Goal: Task Accomplishment & Management: Complete application form

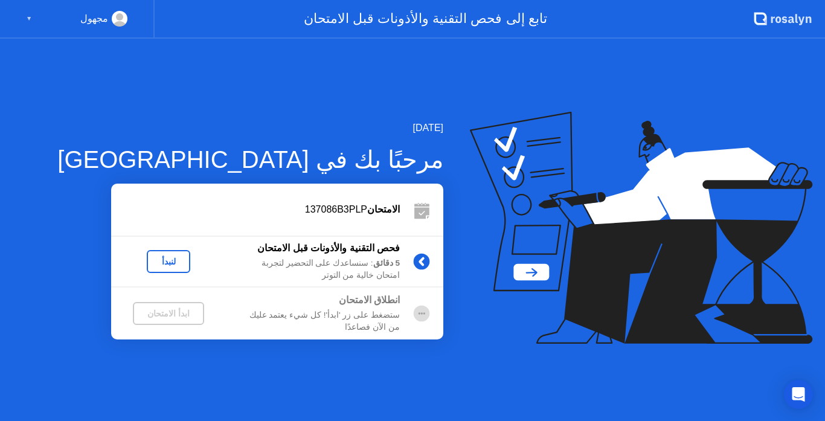
click at [476, 327] on icon at bounding box center [641, 228] width 343 height 232
click at [169, 266] on div "لنبدأ" at bounding box center [169, 262] width 34 height 10
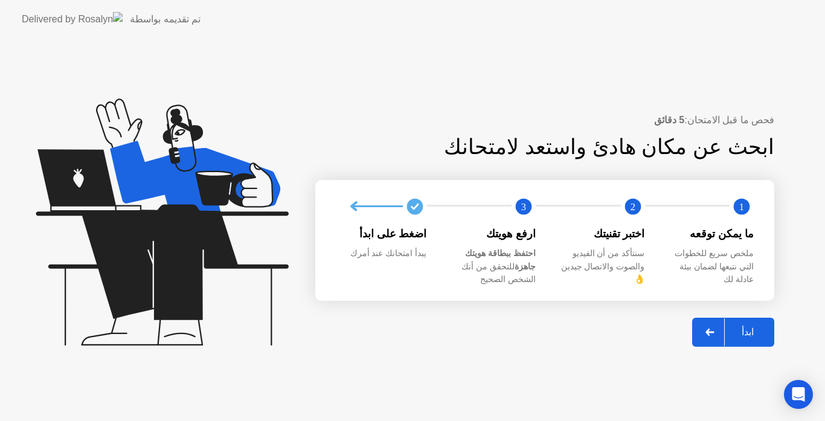
click at [744, 328] on div "ابدأ" at bounding box center [748, 331] width 46 height 11
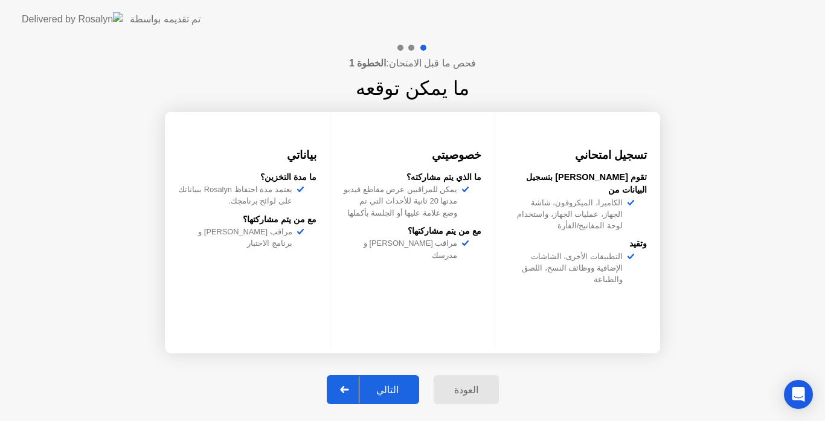
click at [398, 392] on div "التالي" at bounding box center [387, 389] width 56 height 11
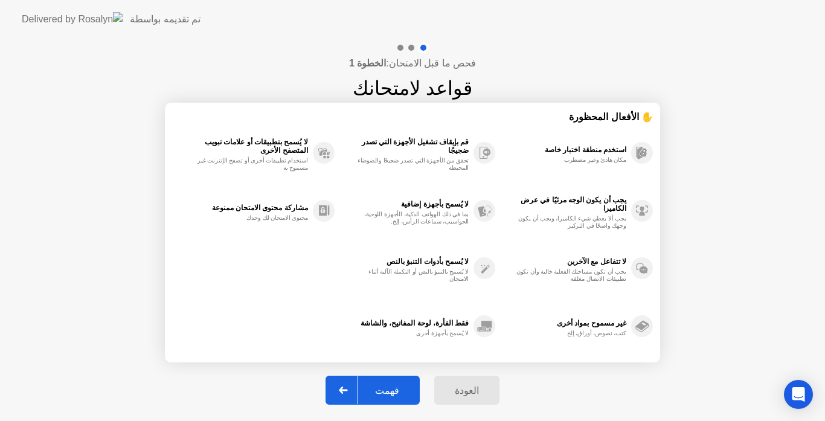
click at [398, 392] on div "فهمت" at bounding box center [387, 390] width 58 height 11
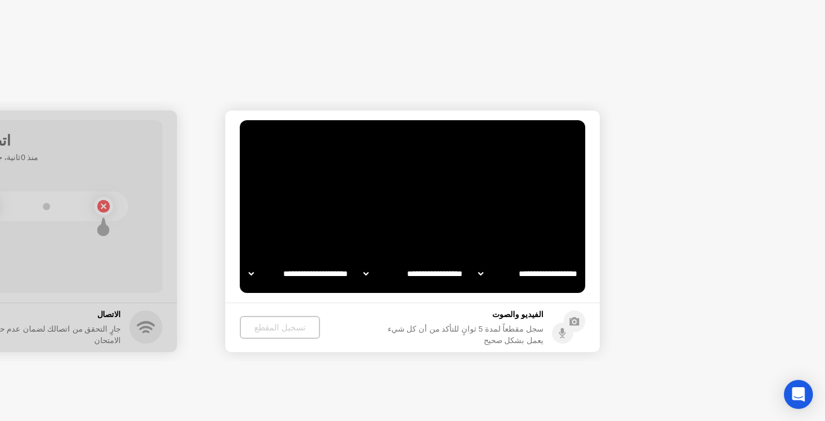
select select "**********"
select select "*******"
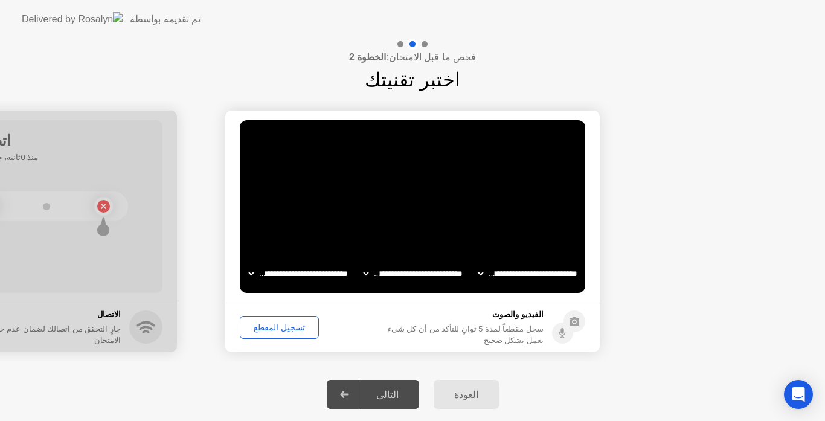
click at [278, 325] on div "تسجيل المقطع" at bounding box center [279, 327] width 71 height 10
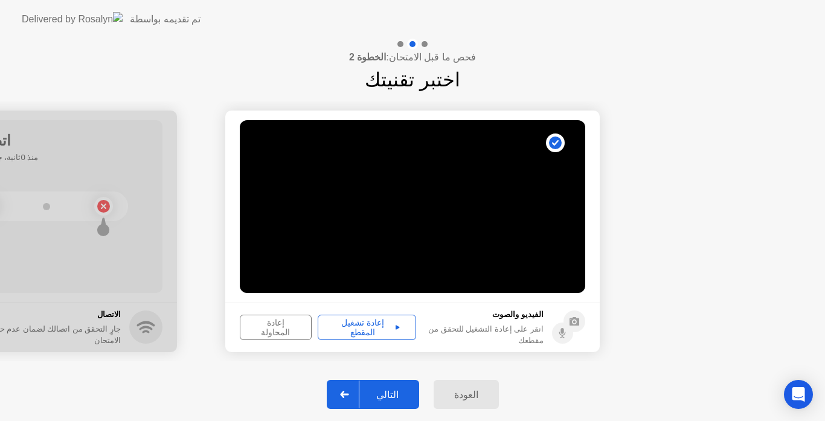
click at [395, 327] on icon at bounding box center [397, 327] width 4 height 4
click at [393, 392] on div "التالي" at bounding box center [387, 394] width 56 height 11
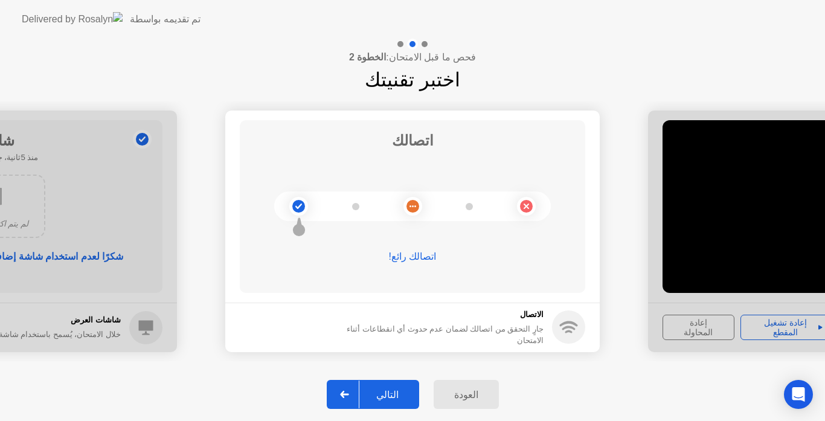
click at [408, 390] on div "التالي" at bounding box center [387, 394] width 56 height 11
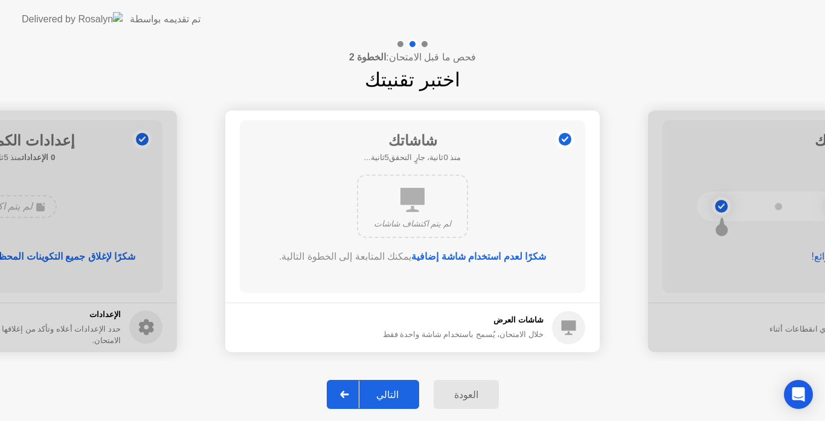
click at [408, 390] on div "التالي" at bounding box center [387, 394] width 56 height 11
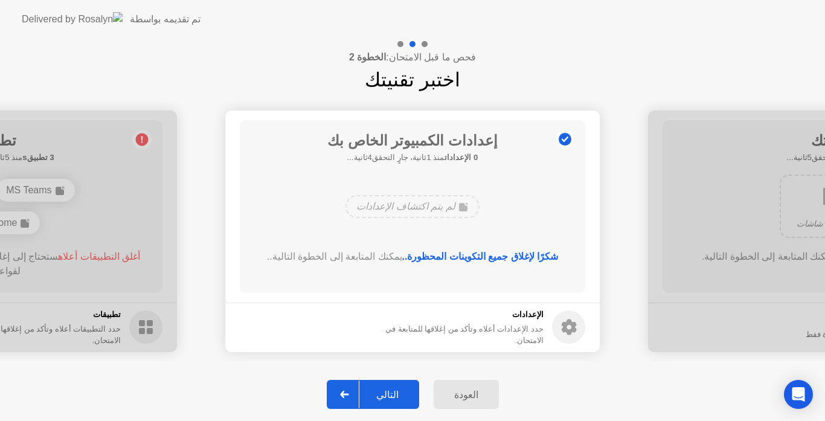
click at [408, 390] on div "التالي" at bounding box center [387, 394] width 56 height 11
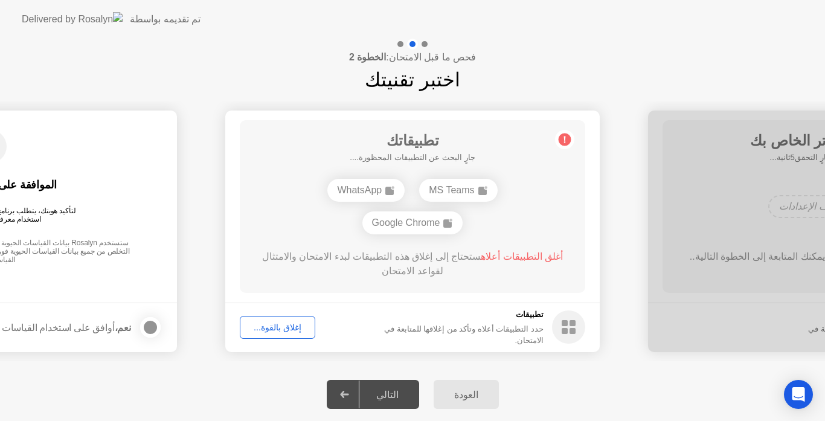
click at [455, 389] on div "العودة" at bounding box center [466, 394] width 58 height 11
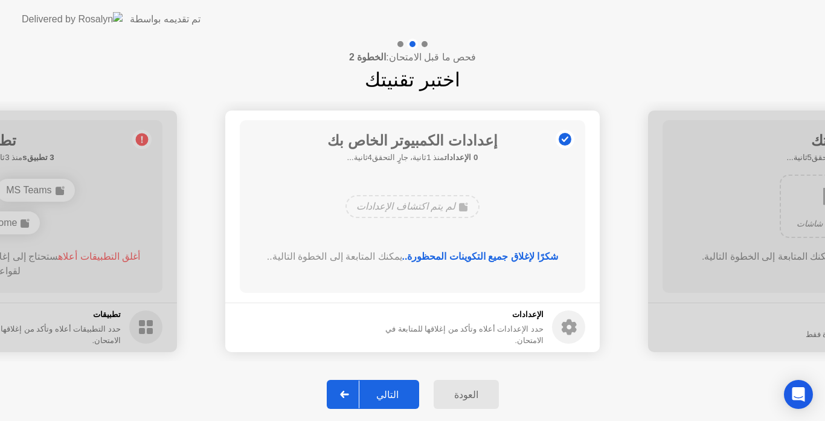
click at [394, 389] on div "التالي" at bounding box center [387, 394] width 56 height 11
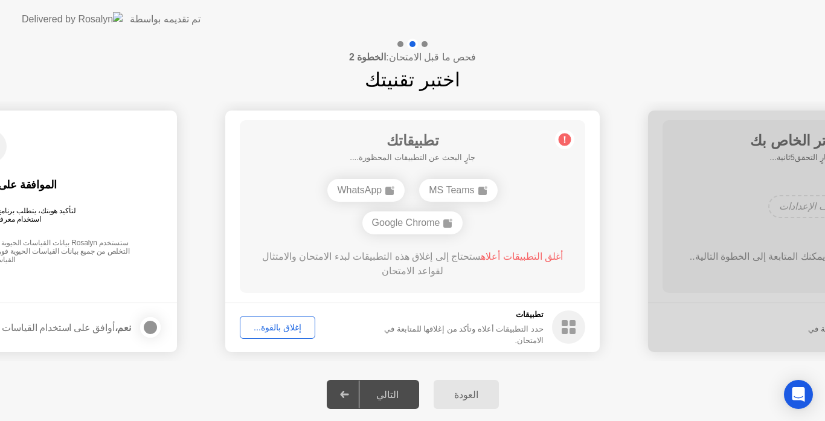
click at [280, 328] on div "إغلاق بالقوة..." at bounding box center [277, 327] width 67 height 10
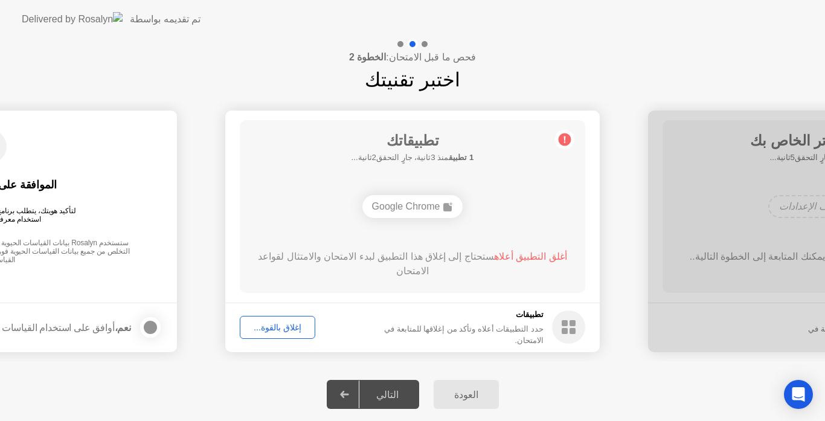
click at [510, 255] on span "أغلق التطبيق أعلاه" at bounding box center [530, 256] width 73 height 10
click at [286, 331] on div "إغلاق بالقوة..." at bounding box center [277, 327] width 67 height 10
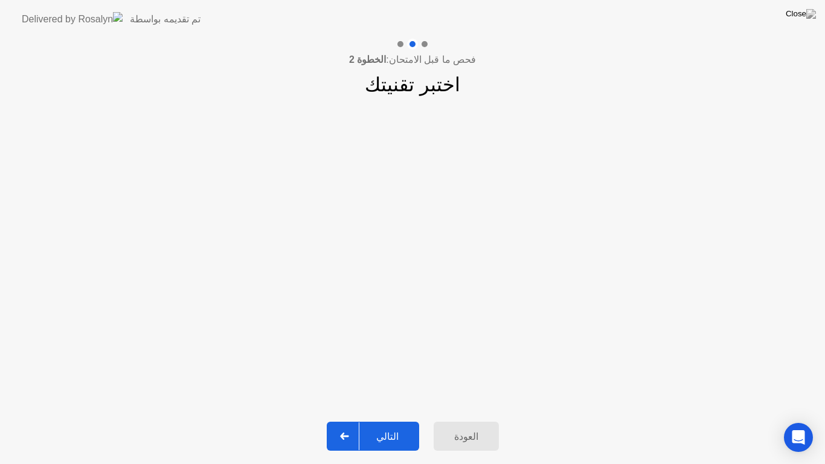
click at [393, 420] on div "التالي" at bounding box center [387, 436] width 56 height 11
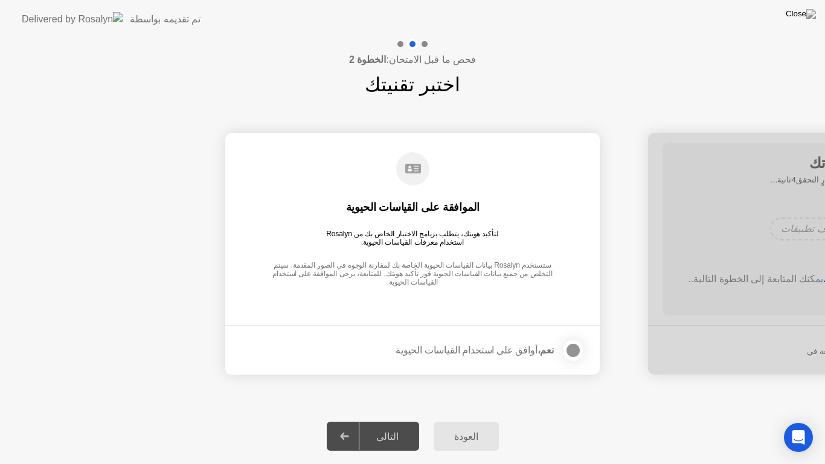
click at [572, 351] on div at bounding box center [573, 350] width 14 height 14
click at [395, 420] on div "التالي" at bounding box center [387, 436] width 56 height 11
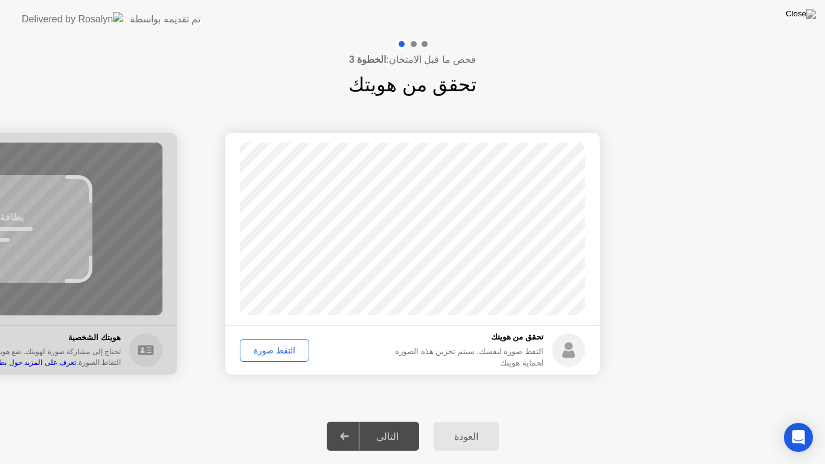
click at [274, 350] on div "التقط صورة" at bounding box center [274, 350] width 61 height 10
click at [386, 420] on div "التالي" at bounding box center [387, 436] width 56 height 11
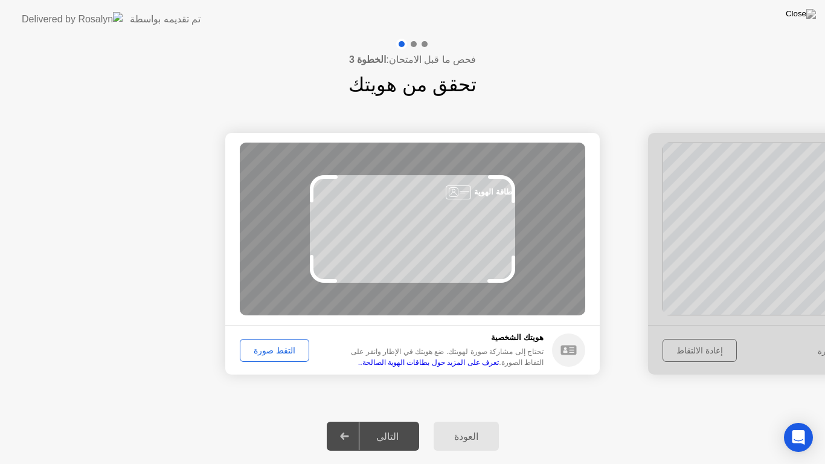
click at [265, 345] on div "التقط صورة" at bounding box center [274, 350] width 61 height 10
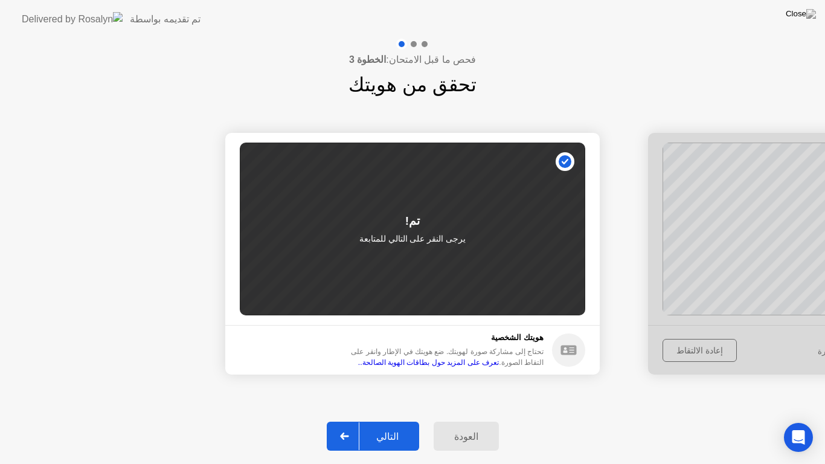
click at [358, 358] on link "تعرف على المزيد حول بطاقات الهوية الصالحة.." at bounding box center [428, 362] width 141 height 8
click at [376, 420] on div "التالي" at bounding box center [387, 436] width 56 height 11
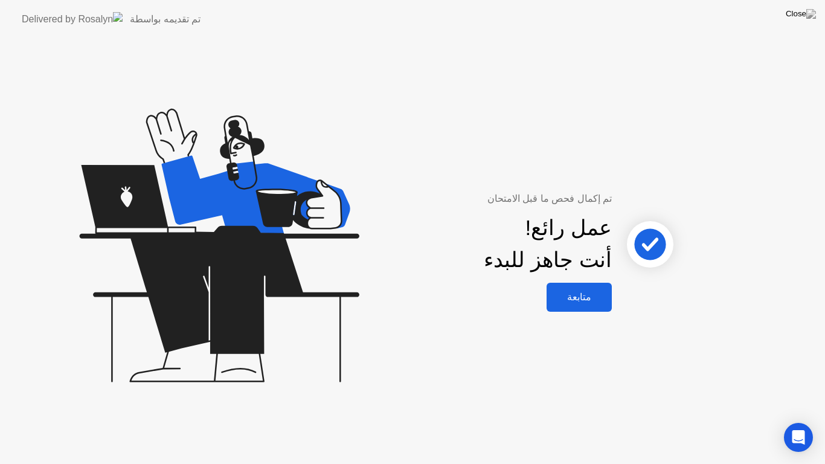
click at [584, 303] on div "متابعة" at bounding box center [579, 296] width 58 height 11
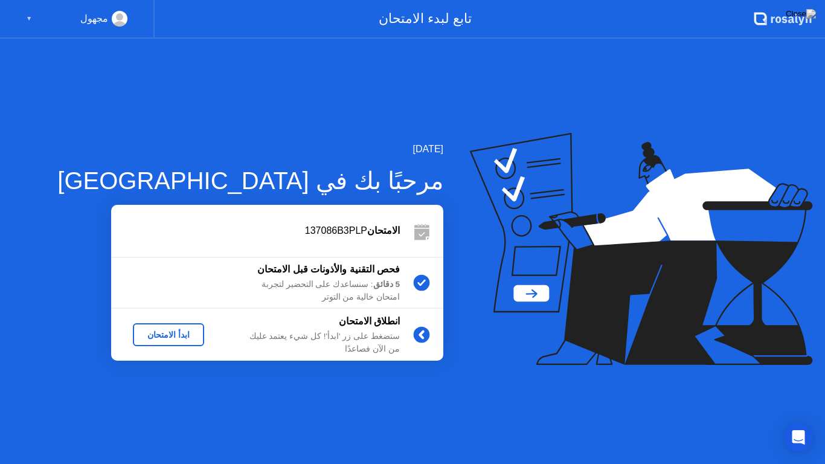
click at [174, 338] on div "ابدأ الامتحان" at bounding box center [169, 335] width 62 height 10
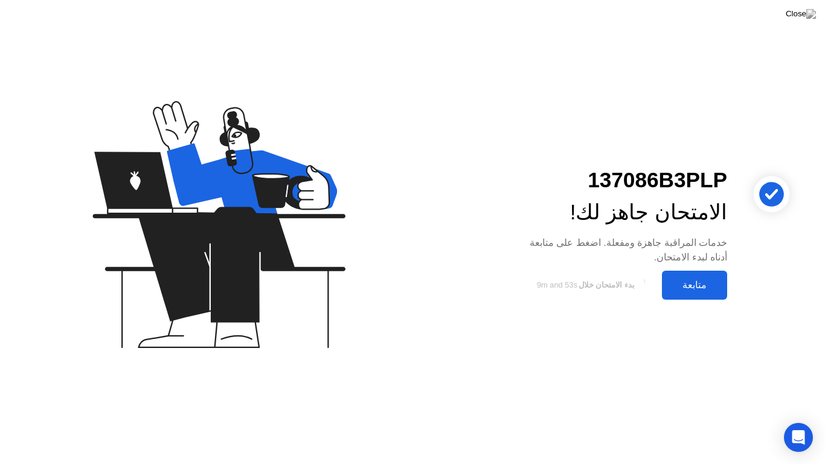
click at [687, 289] on div "متابعة" at bounding box center [694, 284] width 58 height 11
